Goal: Task Accomplishment & Management: Manage account settings

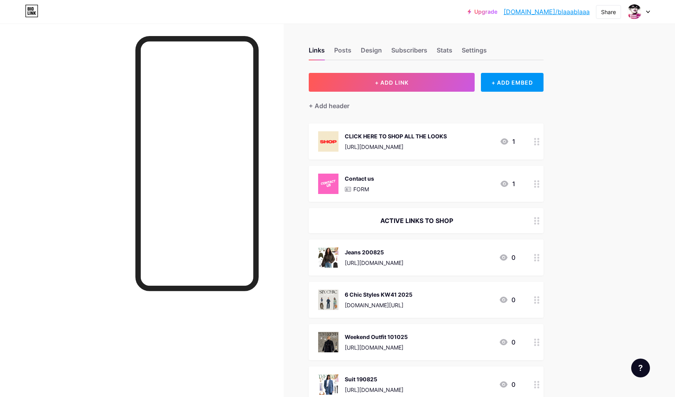
click at [363, 257] on div "Jeans 200825 [URL][DOMAIN_NAME]" at bounding box center [374, 257] width 59 height 20
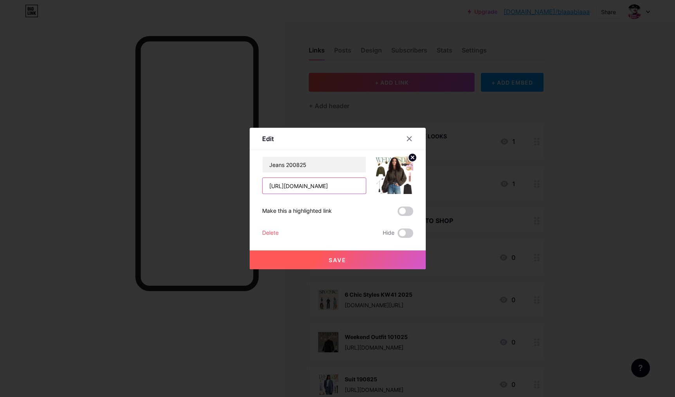
drag, startPoint x: 328, startPoint y: 184, endPoint x: 258, endPoint y: 169, distance: 71.4
click at [263, 178] on input "[URL][DOMAIN_NAME]" at bounding box center [314, 186] width 103 height 16
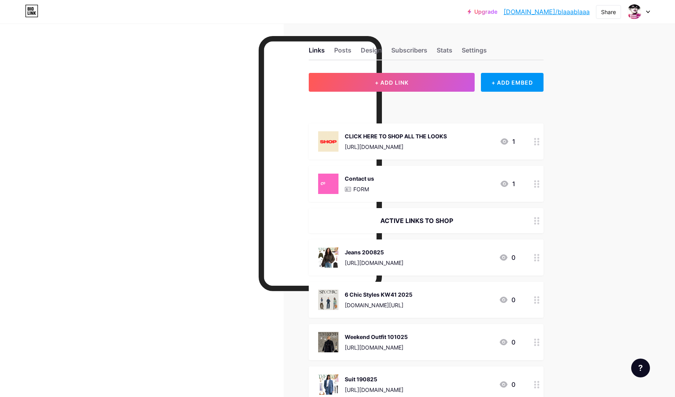
click at [378, 259] on div "[URL][DOMAIN_NAME]" at bounding box center [374, 262] width 59 height 8
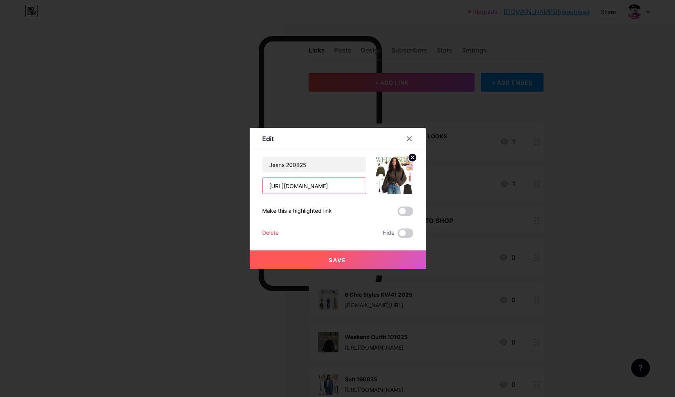
click at [263, 178] on input "[URL][DOMAIN_NAME]" at bounding box center [314, 186] width 103 height 16
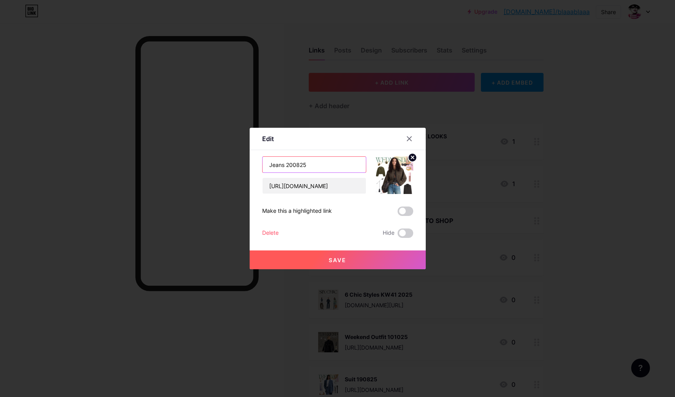
drag, startPoint x: 271, startPoint y: 158, endPoint x: 222, endPoint y: 150, distance: 49.2
click at [263, 157] on input "Jeans 200825" at bounding box center [314, 165] width 103 height 16
click at [283, 47] on div at bounding box center [337, 198] width 675 height 397
